Goal: Task Accomplishment & Management: Use online tool/utility

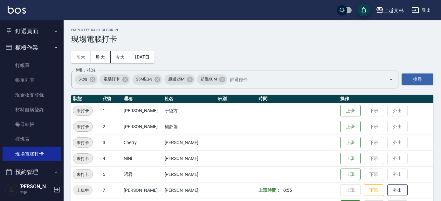
scroll to position [166, 0]
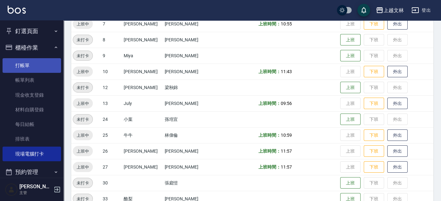
click at [21, 66] on link "打帳單" at bounding box center [32, 65] width 59 height 15
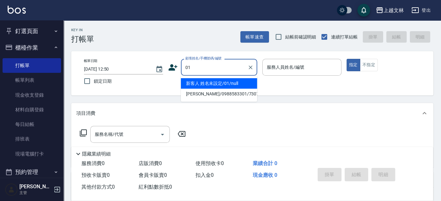
type input "新客人 姓名未設定/01/null"
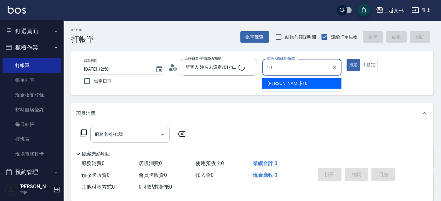
type input "[PERSON_NAME]-10"
type button "true"
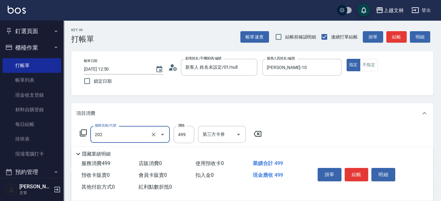
type input "A級單剪(202)"
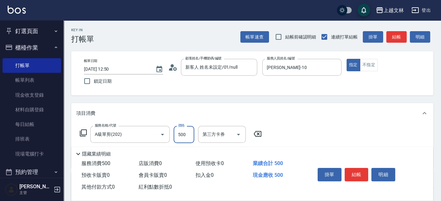
type input "500"
click at [356, 173] on button "結帳" at bounding box center [357, 174] width 24 height 13
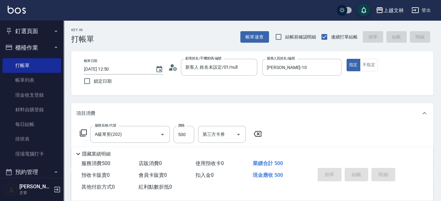
type input "[DATE] 12:51"
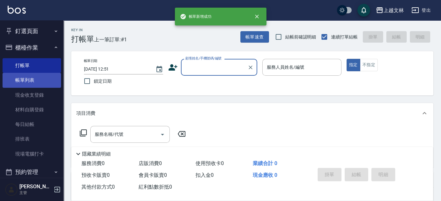
click at [40, 79] on link "帳單列表" at bounding box center [32, 80] width 59 height 15
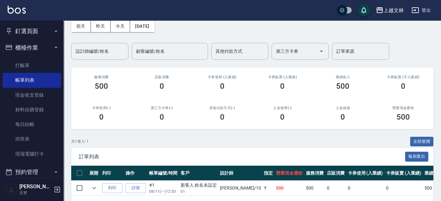
scroll to position [54, 0]
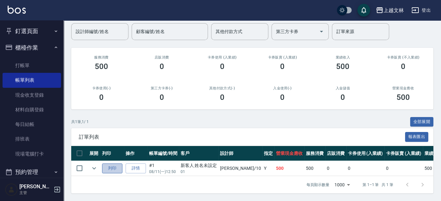
click at [112, 164] on button "列印" at bounding box center [112, 169] width 20 height 10
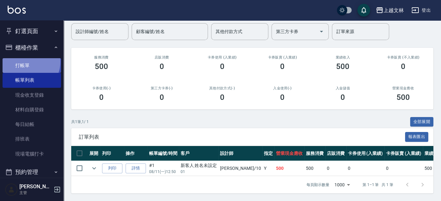
click at [26, 62] on link "打帳單" at bounding box center [32, 65] width 59 height 15
